Goal: Task Accomplishment & Management: Complete application form

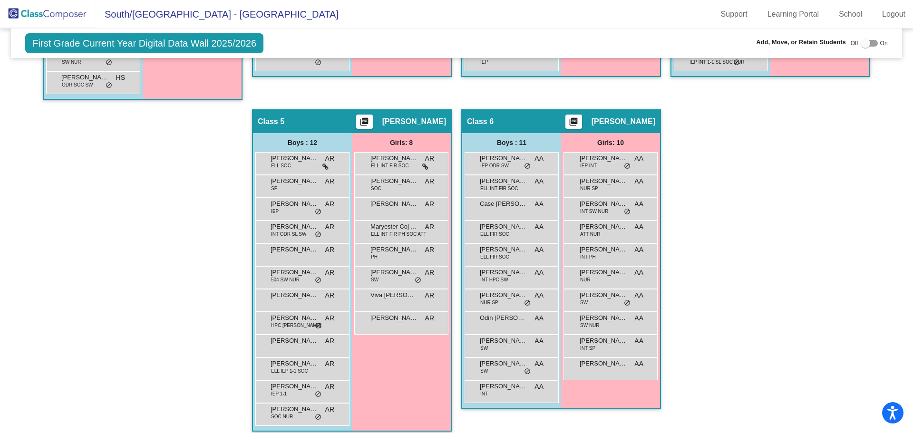
scroll to position [503, 0]
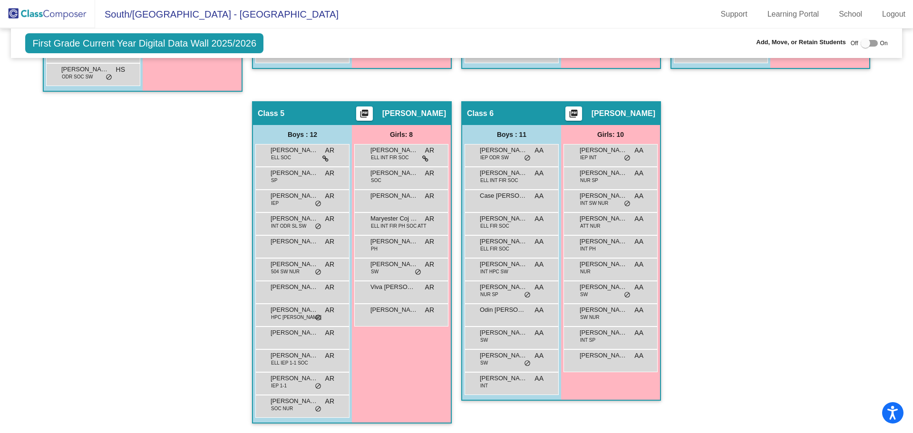
drag, startPoint x: 376, startPoint y: 363, endPoint x: 373, endPoint y: 368, distance: 5.5
click at [0, 0] on div "Girls: 8 [PERSON_NAME] ELL INT FIR SOC AR lock do_not_disturb_alt [PERSON_NAME]…" at bounding box center [0, 0] width 0 height 0
click at [311, 114] on div "Class 5 picture_as_pdf [PERSON_NAME]" at bounding box center [352, 113] width 198 height 23
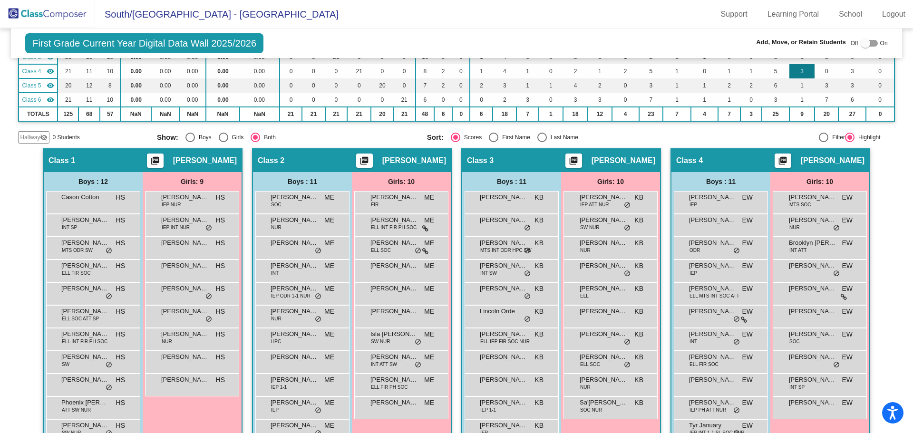
scroll to position [123, 0]
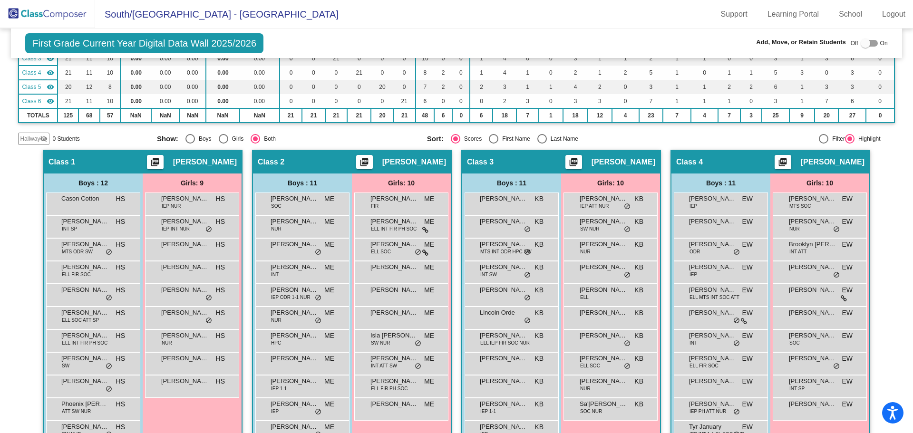
click at [863, 39] on div at bounding box center [866, 44] width 10 height 10
checkbox input "true"
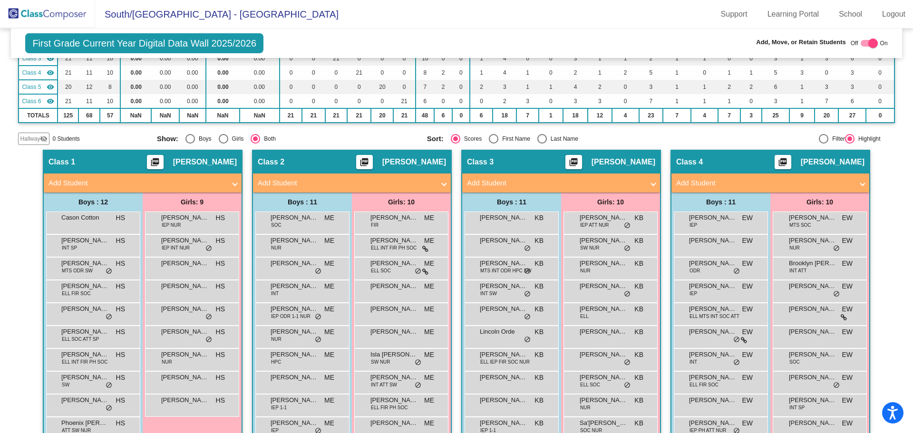
click at [44, 137] on mat-icon "visibility_off" at bounding box center [44, 139] width 8 height 8
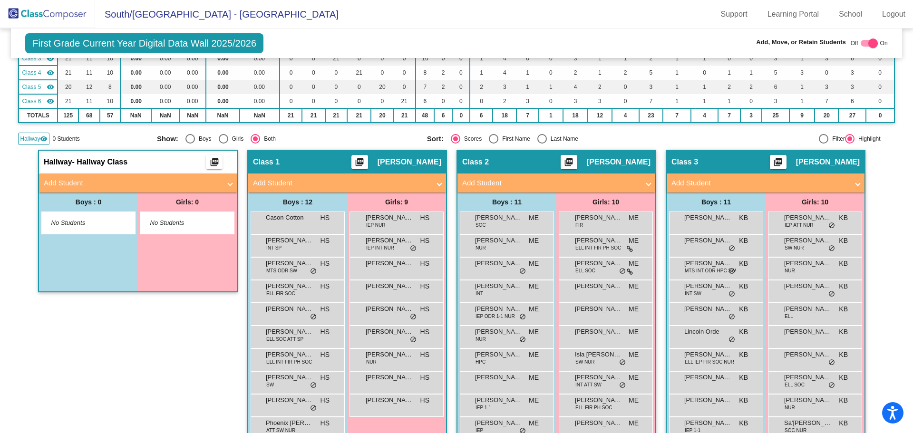
click at [164, 225] on span "No Students" at bounding box center [179, 223] width 59 height 10
click at [145, 179] on mat-panel-title "Add Student" at bounding box center [132, 183] width 177 height 11
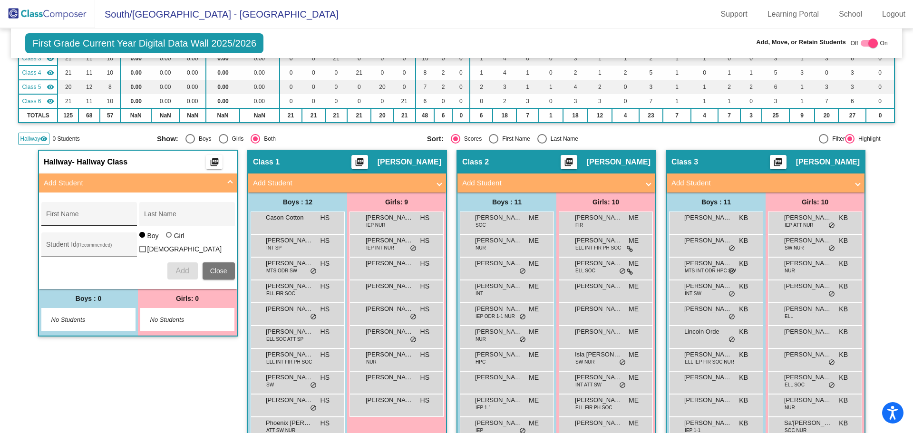
click at [90, 215] on input "First Name" at bounding box center [89, 218] width 86 height 8
type input "[PERSON_NAME]"
click at [167, 238] on div at bounding box center [169, 235] width 6 height 6
click at [169, 240] on input "Girl" at bounding box center [169, 240] width 0 height 0
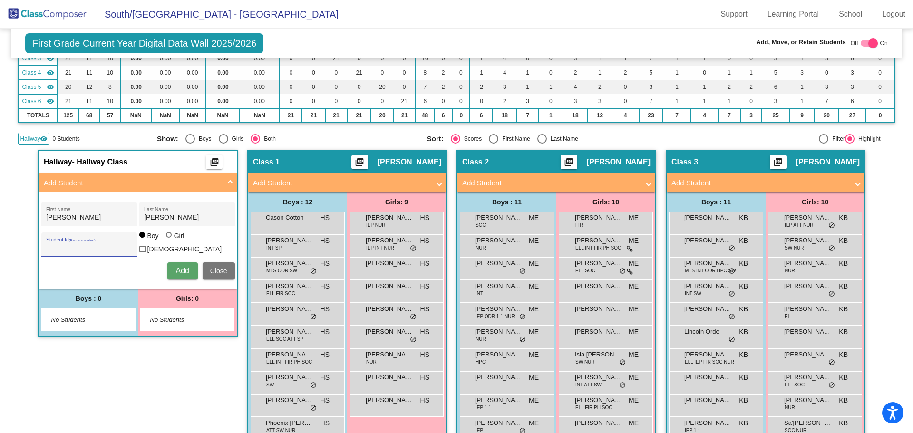
radio input "true"
click at [66, 244] on input "Student Id (Recommended)" at bounding box center [89, 248] width 86 height 8
type input "17968"
click at [181, 274] on button "Add" at bounding box center [182, 271] width 30 height 17
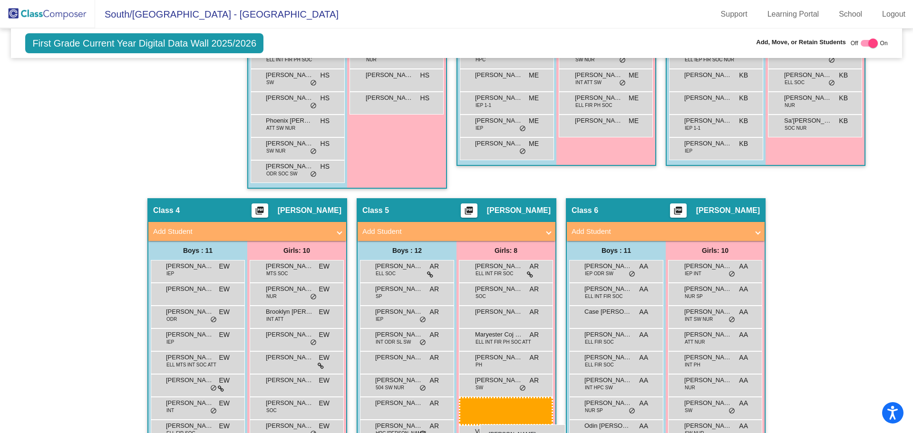
scroll to position [425, 0]
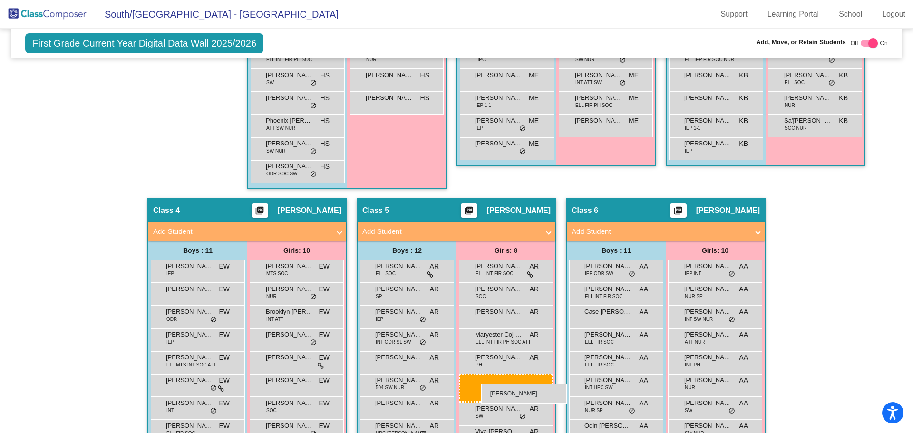
drag, startPoint x: 184, startPoint y: 127, endPoint x: 481, endPoint y: 384, distance: 392.6
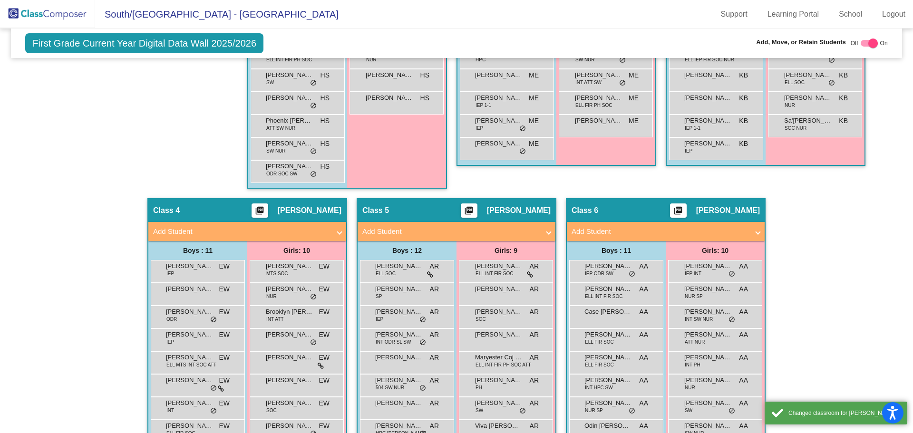
click at [837, 251] on div "Hallway - Hallway Class picture_as_pdf Add Student First Name Last Name Student…" at bounding box center [456, 198] width 877 height 702
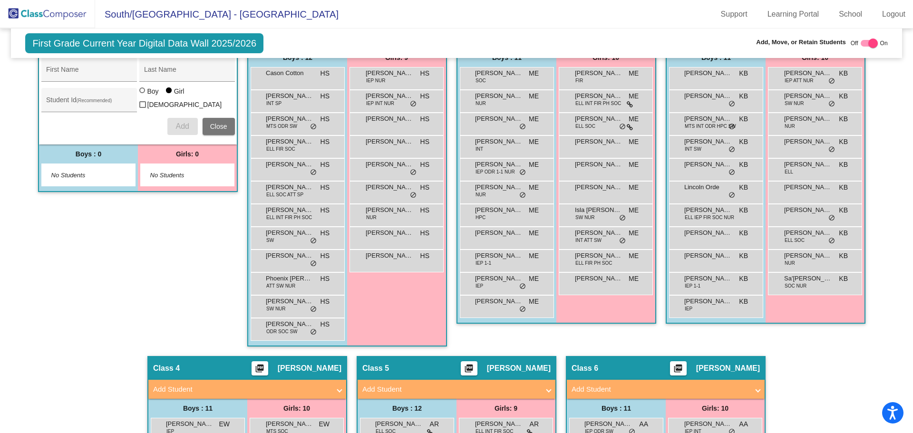
scroll to position [351, 0]
